Goal: Task Accomplishment & Management: Manage account settings

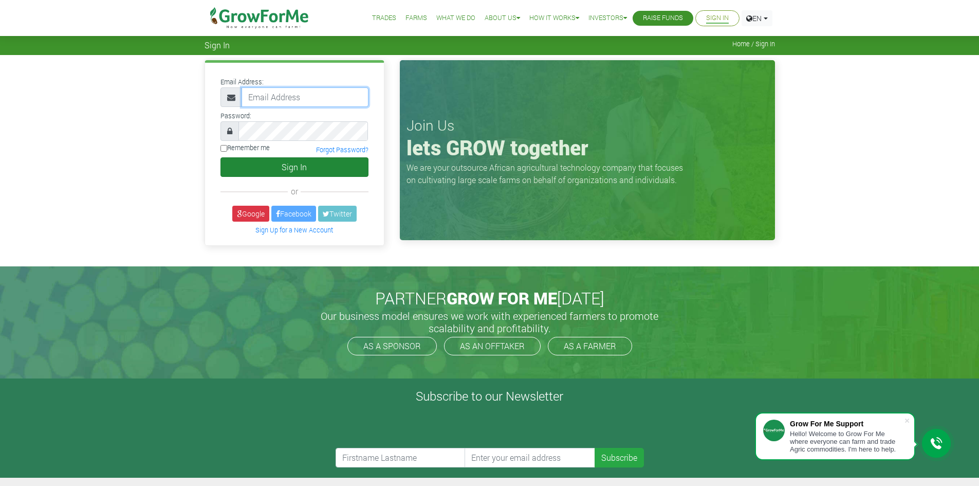
type input "[EMAIL_ADDRESS][DOMAIN_NAME]"
click at [270, 172] on button "Sign In" at bounding box center [295, 167] width 148 height 20
